Goal: Navigation & Orientation: Find specific page/section

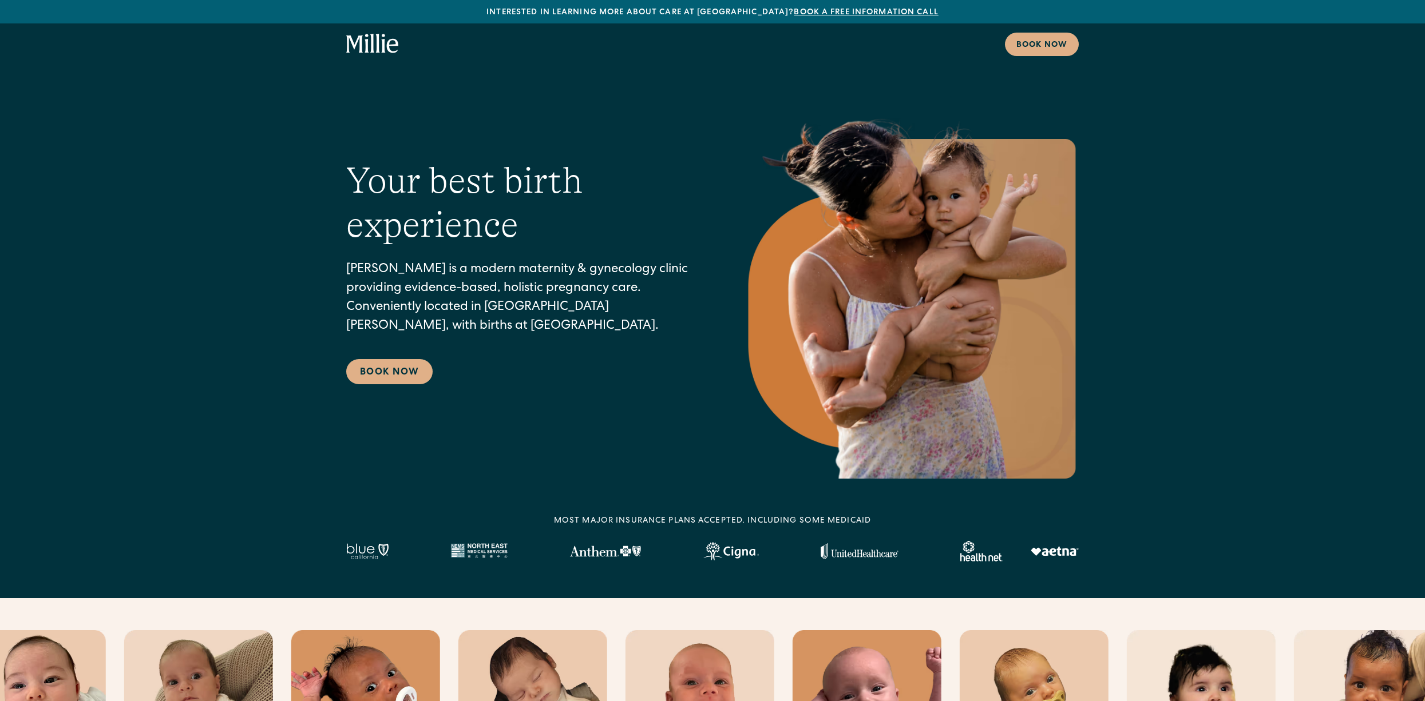
select select "*"
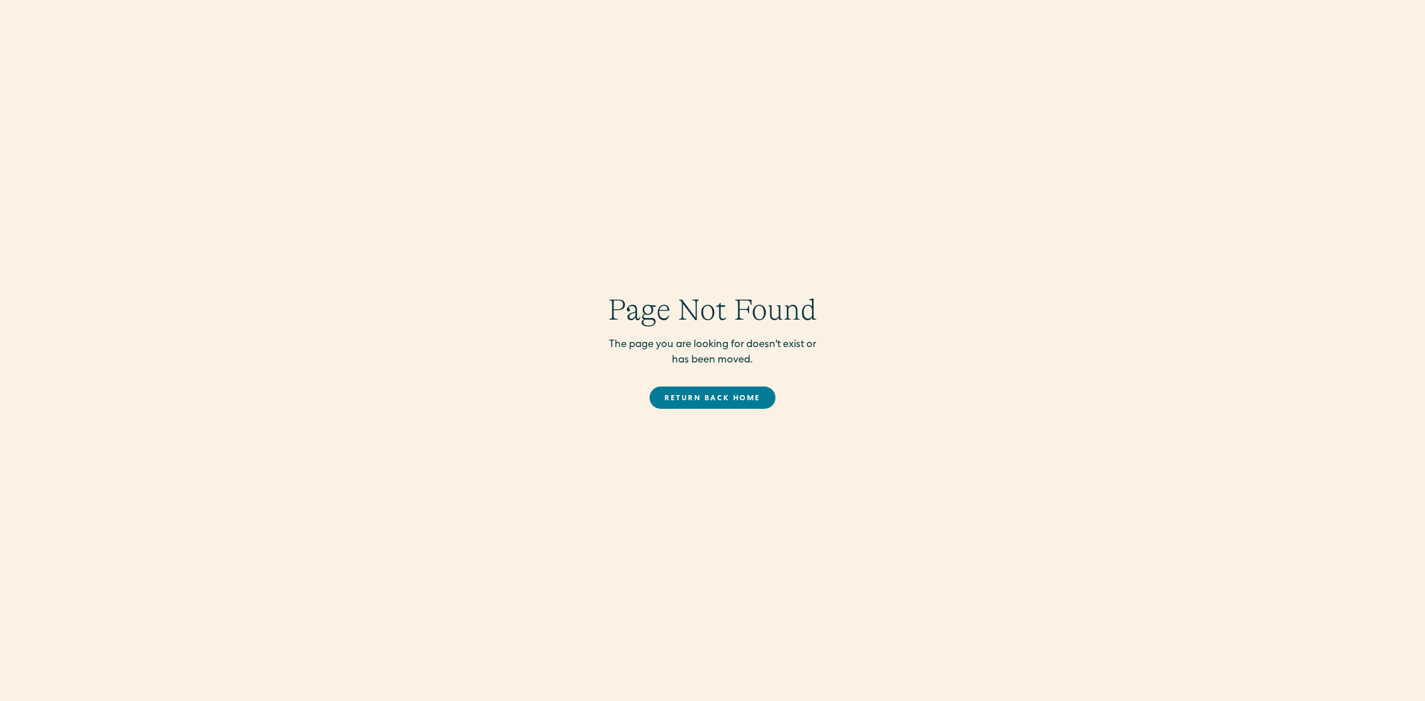
select select "*"
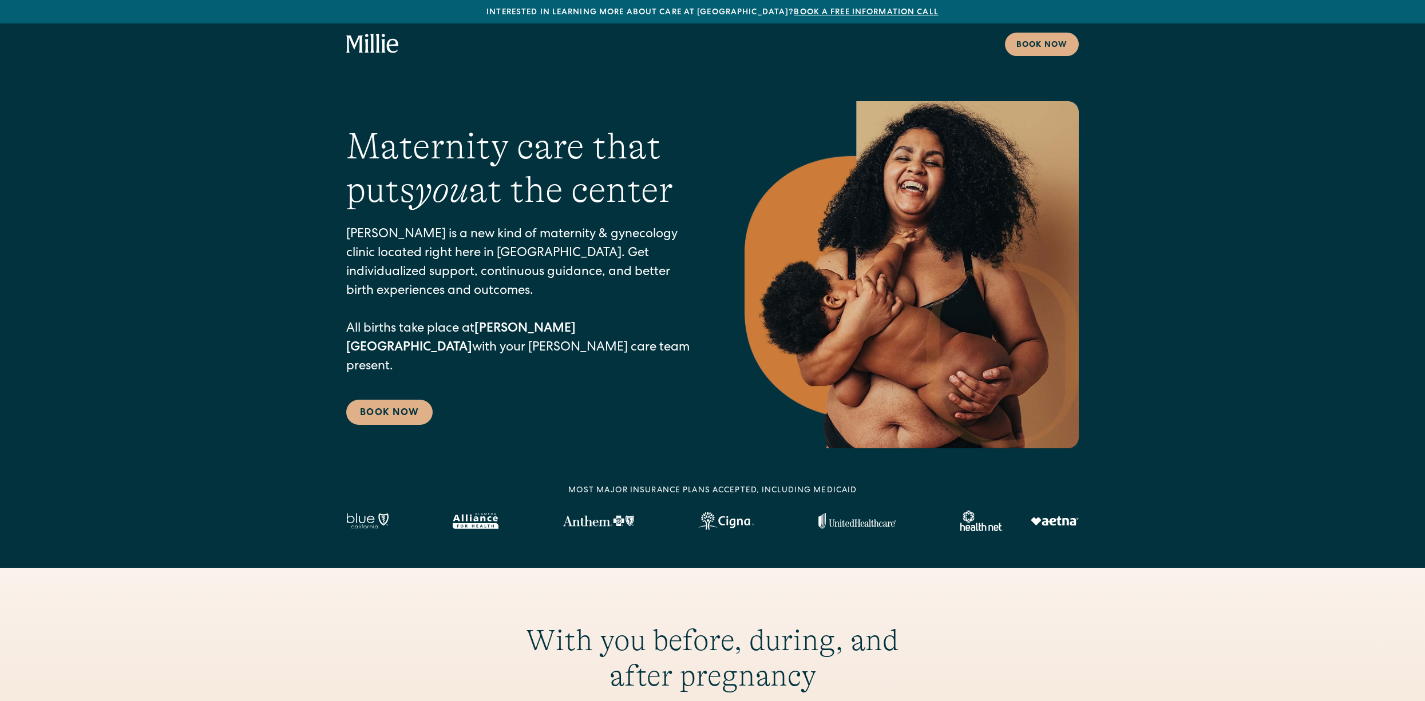
select select "*"
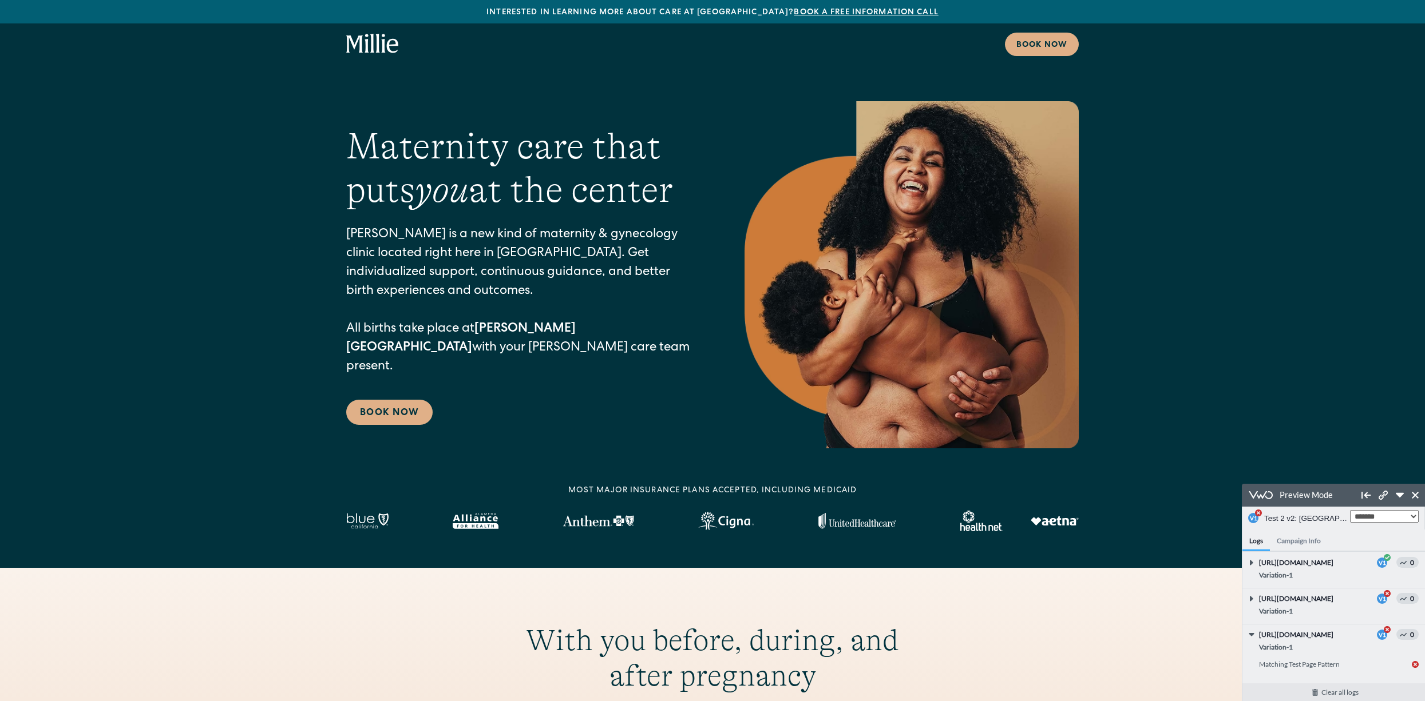
scroll to position [21, 0]
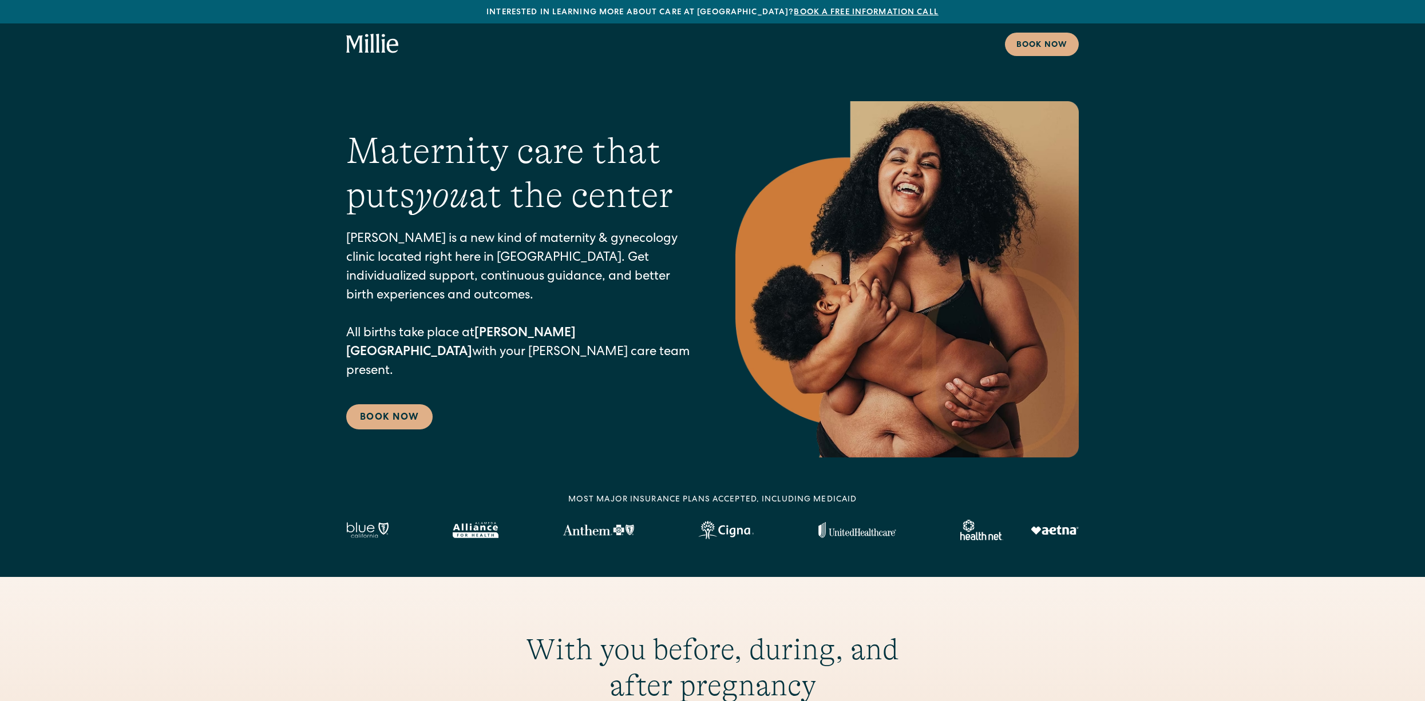
select select "*"
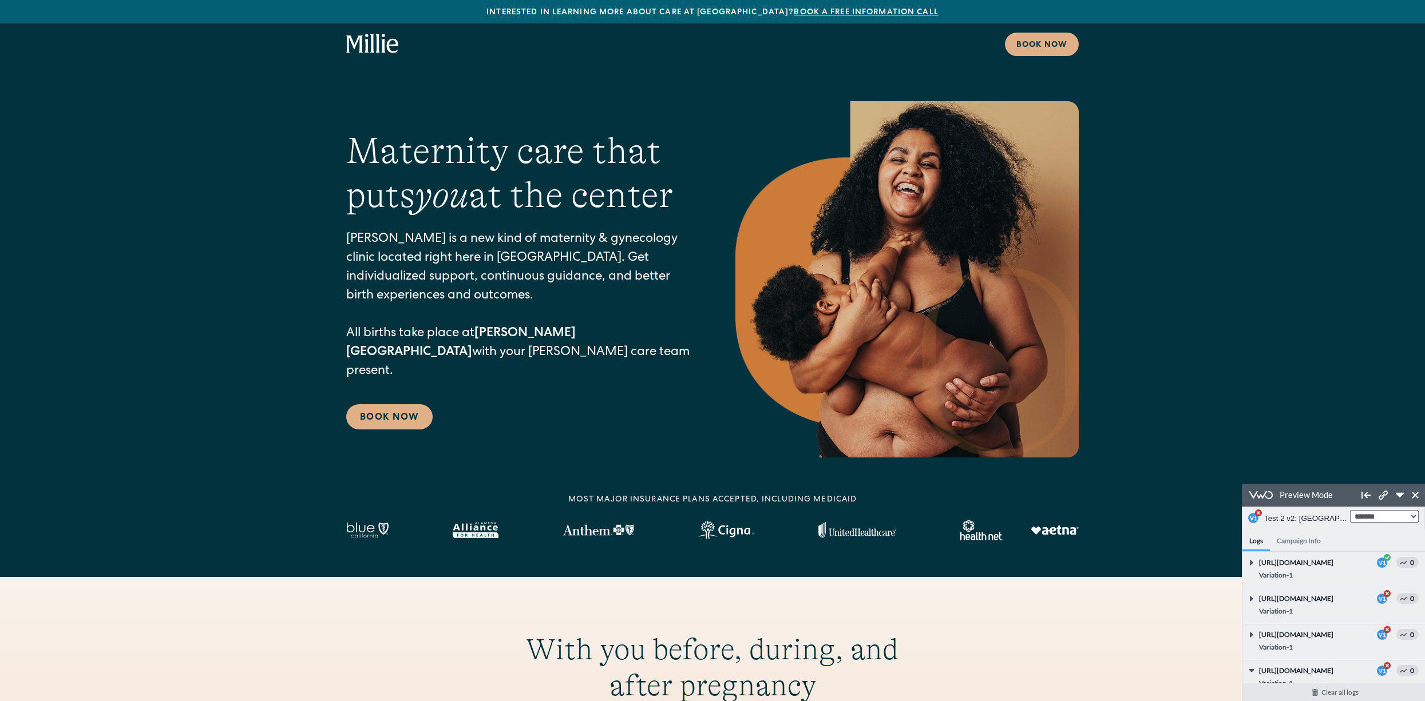
scroll to position [66, 0]
